Goal: Find specific page/section: Find specific page/section

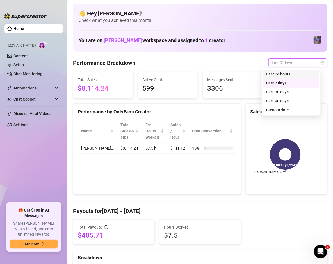
click at [296, 75] on div "Last 24 hours" at bounding box center [291, 74] width 50 height 6
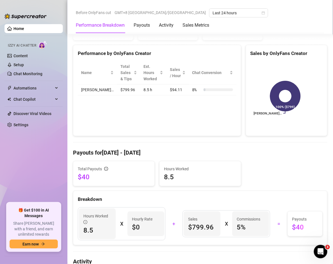
scroll to position [40, 0]
